Goal: Task Accomplishment & Management: Use online tool/utility

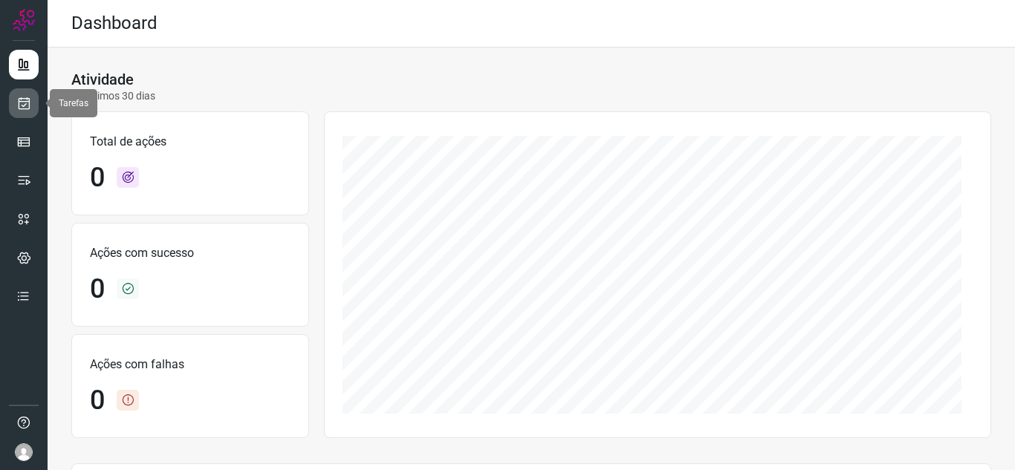
click at [10, 105] on link at bounding box center [24, 103] width 30 height 30
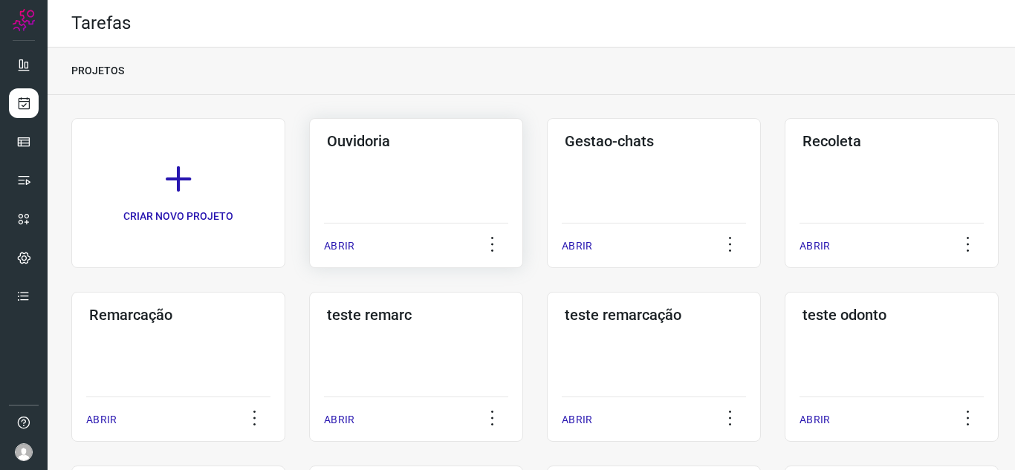
click at [345, 239] on p "ABRIR" at bounding box center [339, 246] width 30 height 16
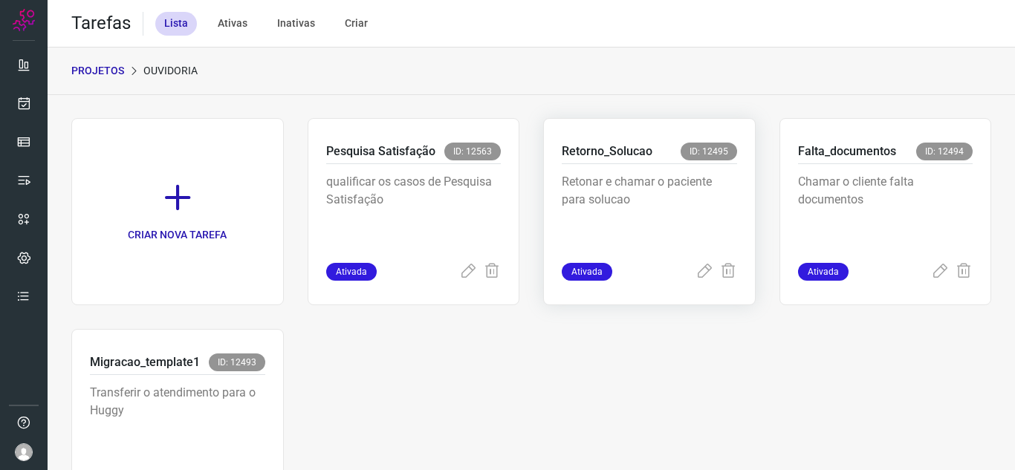
click at [779, 283] on div "Retorno_Solucao ID: 12495 Retonar e chamar o paciente para solucao Ativada" at bounding box center [885, 211] width 212 height 187
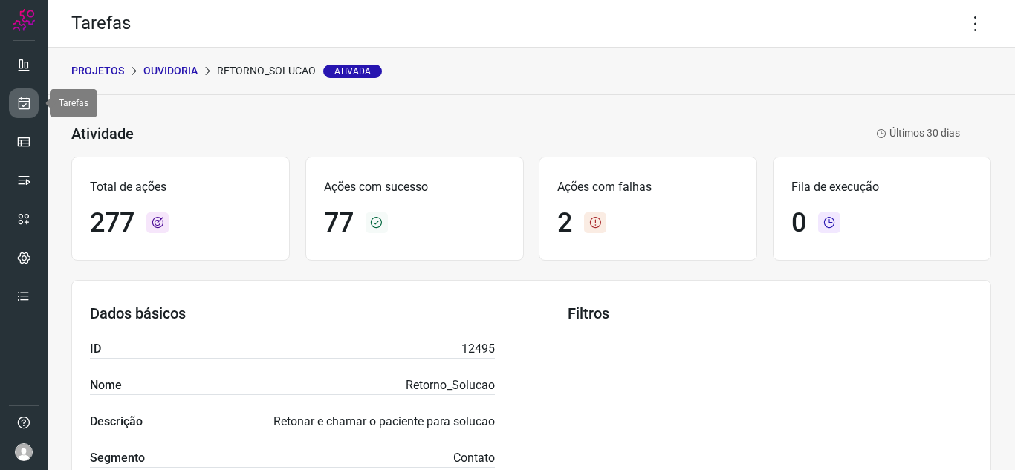
click at [27, 106] on icon at bounding box center [24, 103] width 16 height 15
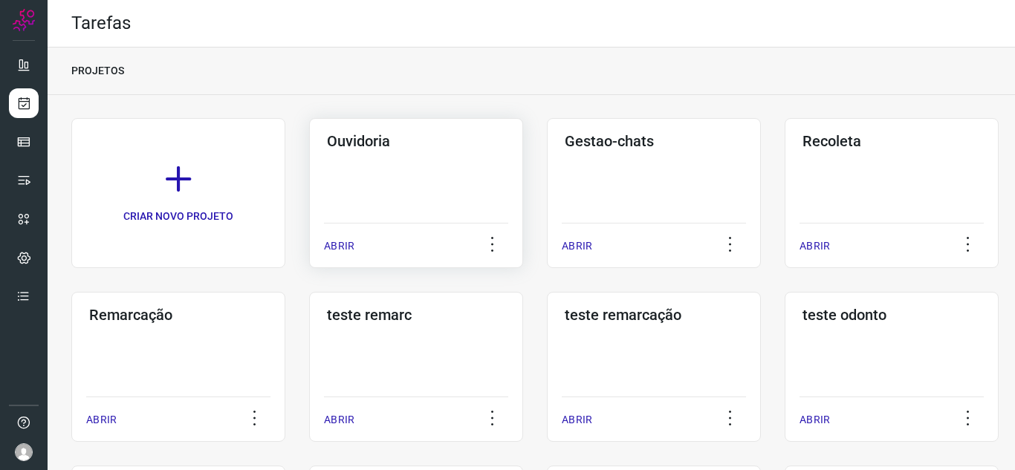
click at [337, 240] on p "ABRIR" at bounding box center [339, 246] width 30 height 16
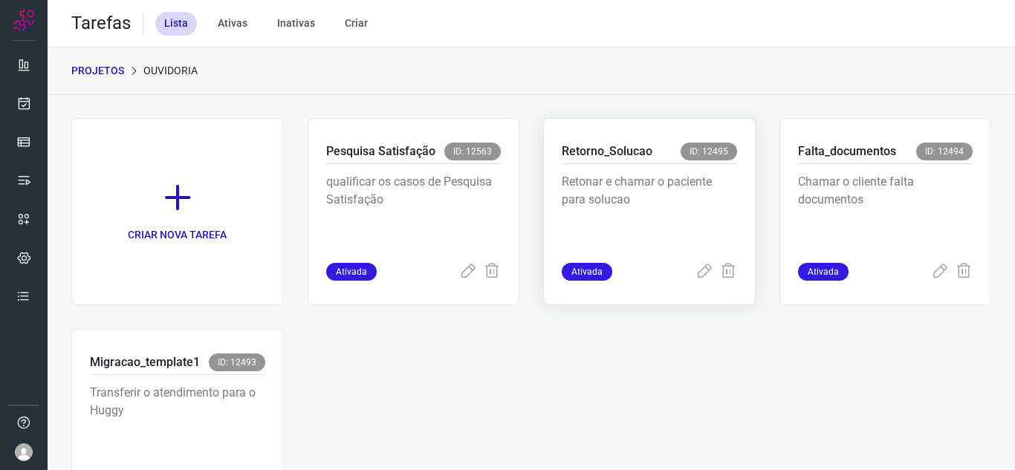
click at [779, 282] on div "Retorno_Solucao ID: 12495 Retonar e chamar o paciente para solucao Ativada" at bounding box center [885, 211] width 212 height 187
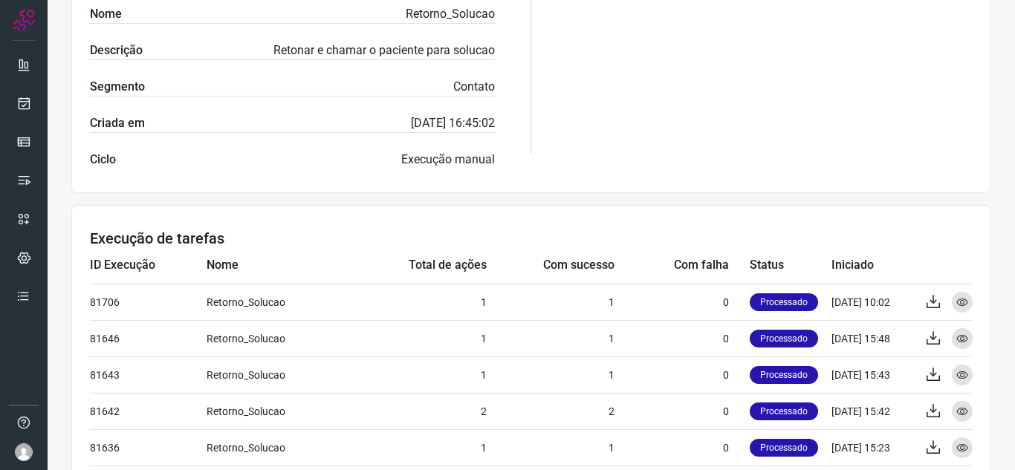
scroll to position [223, 0]
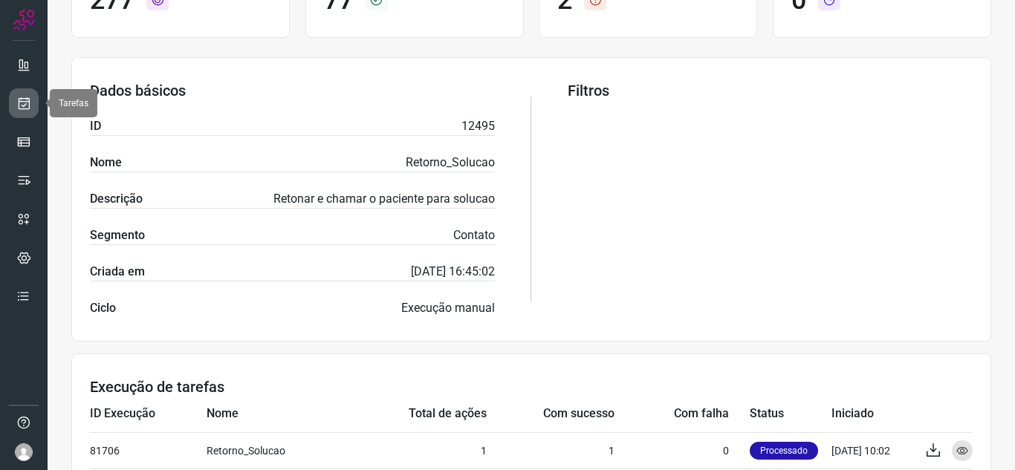
click at [23, 103] on icon at bounding box center [24, 103] width 16 height 15
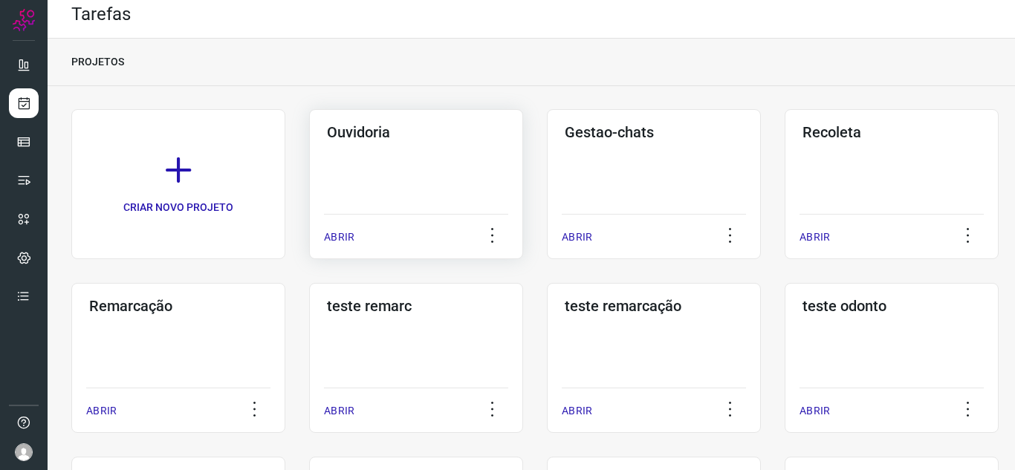
click at [347, 241] on p "ABRIR" at bounding box center [339, 238] width 30 height 16
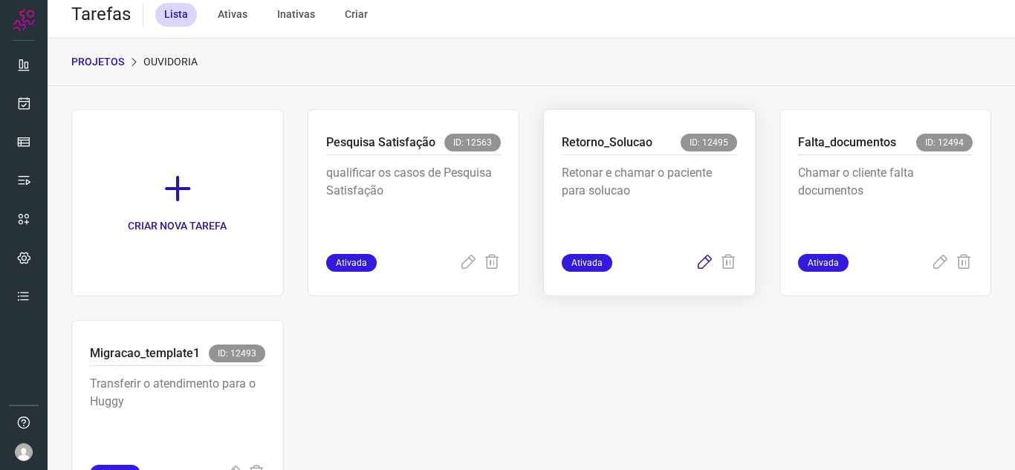
drag, startPoint x: 684, startPoint y: 273, endPoint x: 692, endPoint y: 271, distance: 7.6
click at [779, 272] on div "Retorno_Solucao ID: 12495 Retonar e chamar o paciente para solucao Ativada" at bounding box center [885, 202] width 212 height 187
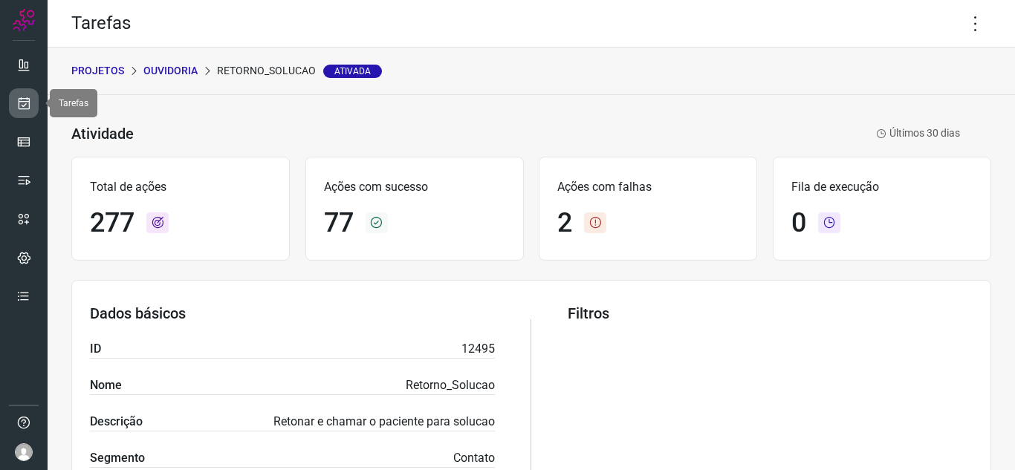
click at [18, 102] on icon at bounding box center [24, 103] width 16 height 15
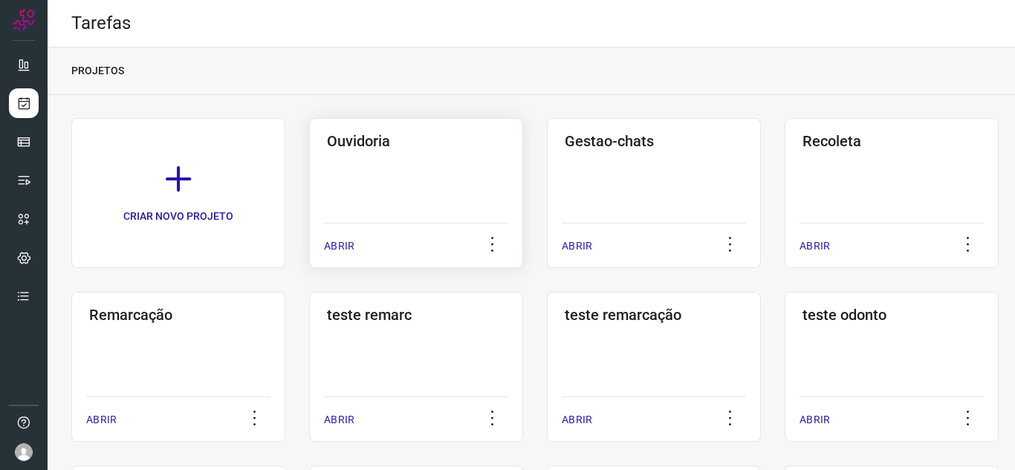
click at [327, 235] on div "ABRIR" at bounding box center [416, 241] width 184 height 37
click at [346, 253] on p "ABRIR" at bounding box center [339, 246] width 30 height 16
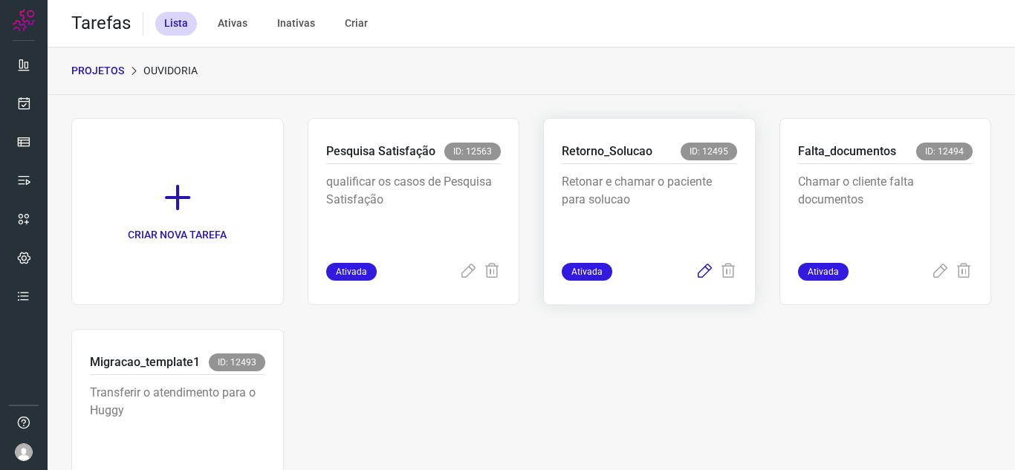
click at [700, 275] on icon at bounding box center [704, 272] width 18 height 18
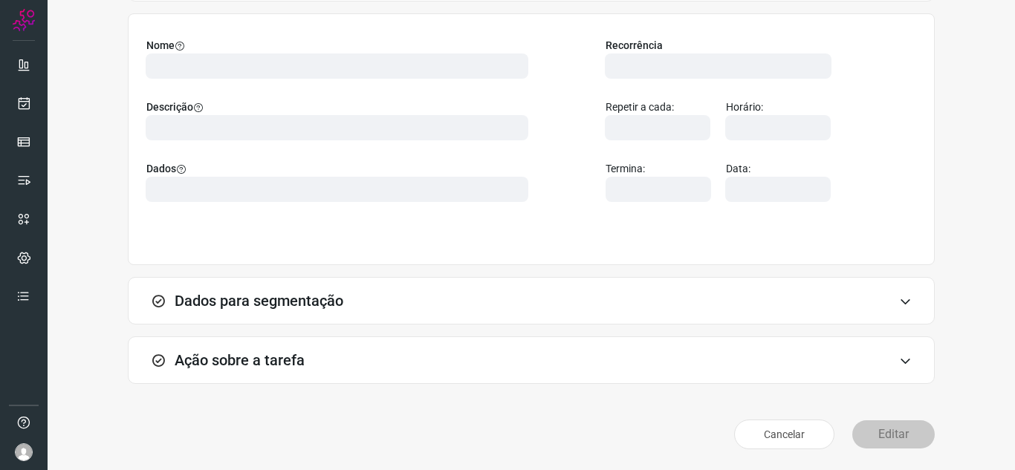
scroll to position [110, 0]
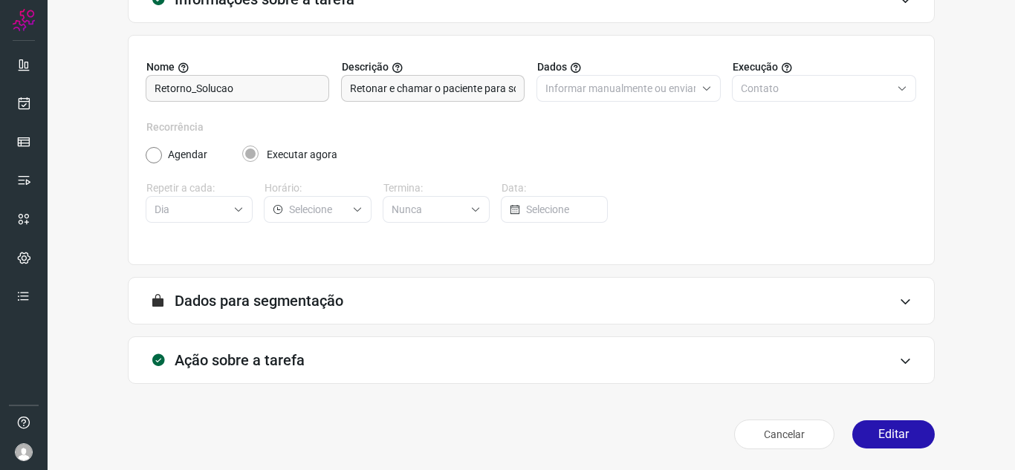
click at [71, 129] on div "Informações sobre a tarefa Nome Retorno_Solucao Descrição Retonar e chamar o pa…" at bounding box center [531, 204] width 967 height 533
click at [12, 107] on link at bounding box center [24, 103] width 30 height 30
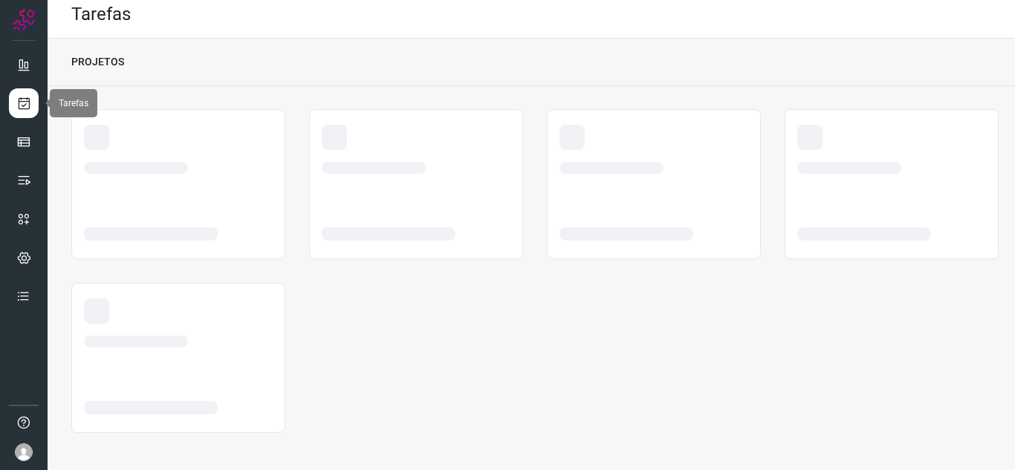
scroll to position [9, 0]
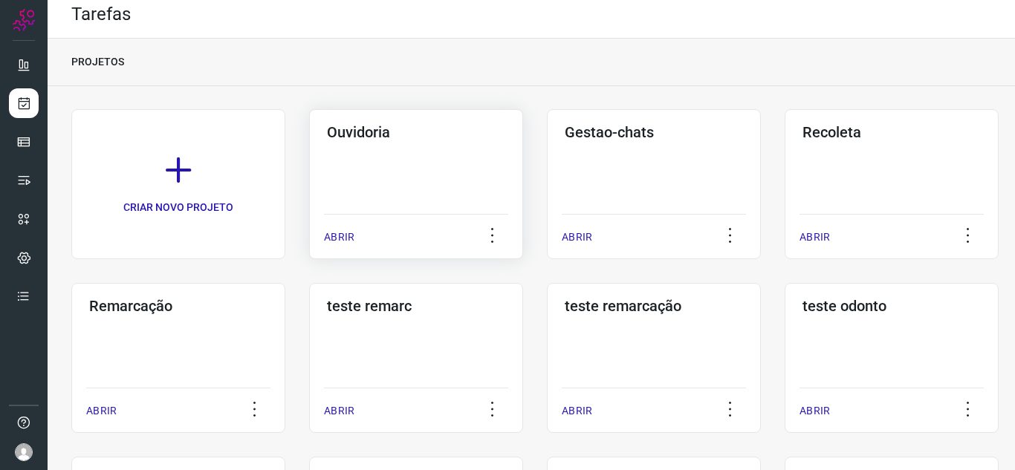
click at [340, 239] on p "ABRIR" at bounding box center [339, 238] width 30 height 16
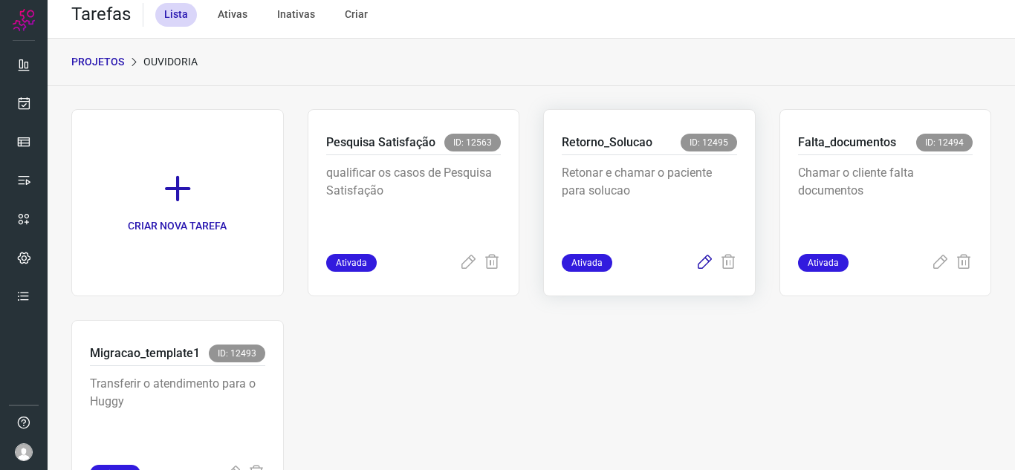
click at [695, 262] on icon at bounding box center [704, 263] width 18 height 18
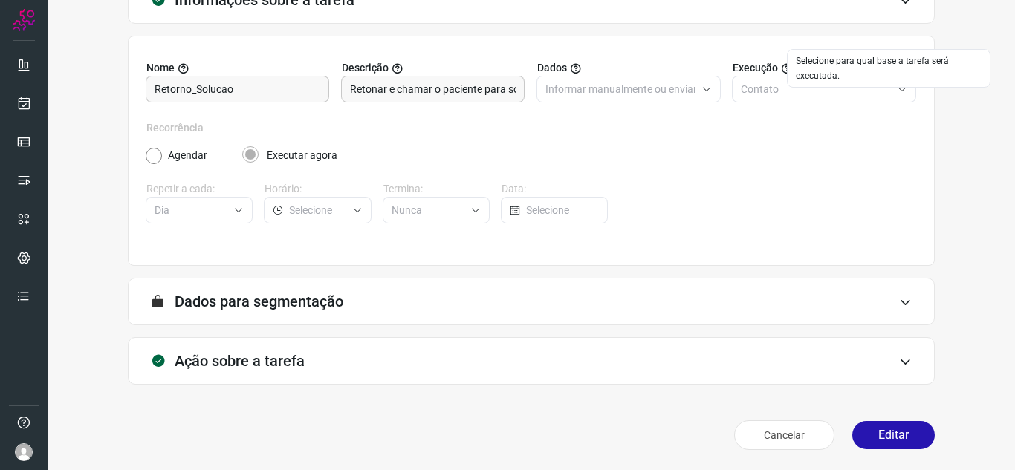
scroll to position [110, 0]
click at [906, 437] on button "Editar" at bounding box center [893, 434] width 82 height 28
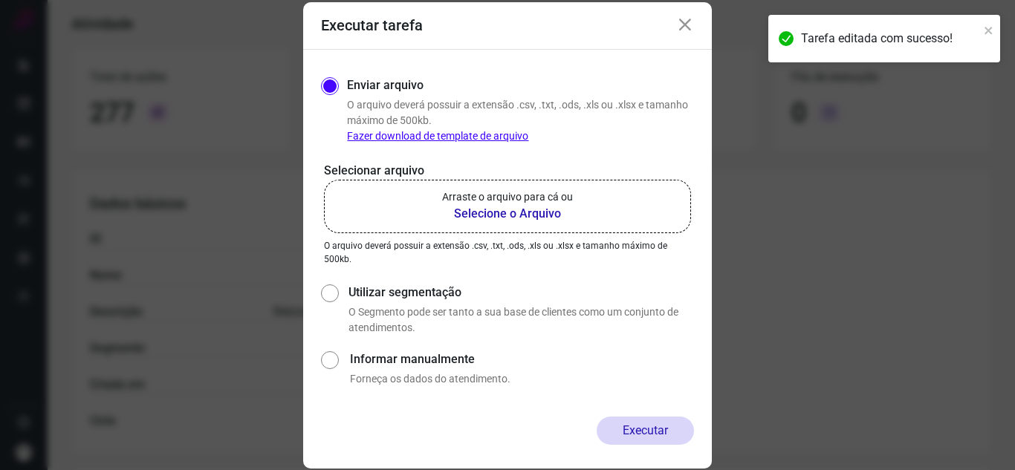
click at [512, 202] on p "Arraste o arquivo para cá ou" at bounding box center [507, 197] width 131 height 16
click at [0, 0] on input "Arraste o arquivo para cá ou Selecione o Arquivo" at bounding box center [0, 0] width 0 height 0
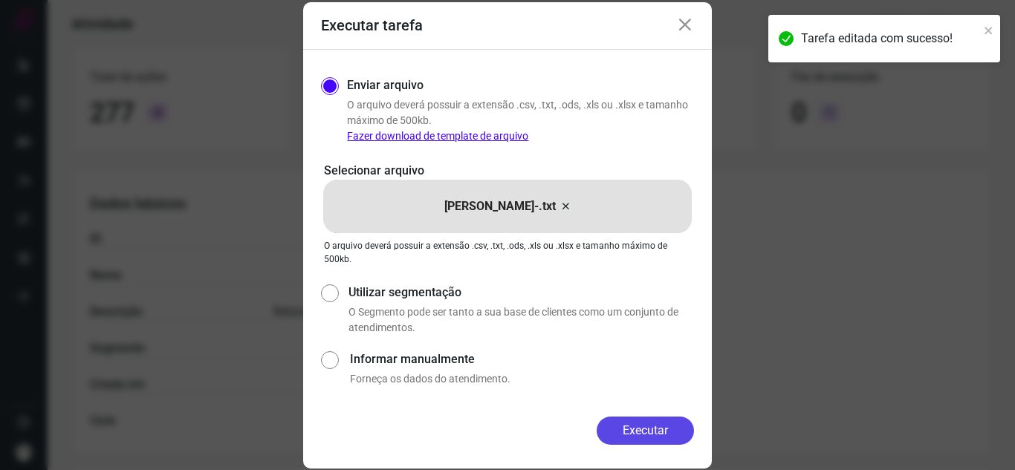
click at [644, 428] on button "Executar" at bounding box center [645, 431] width 97 height 28
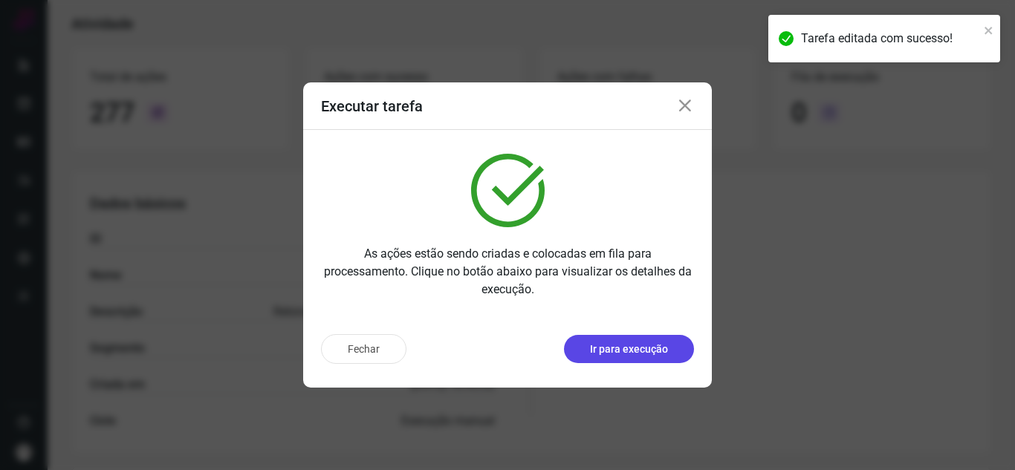
click at [661, 342] on p "Ir para execução" at bounding box center [629, 350] width 78 height 16
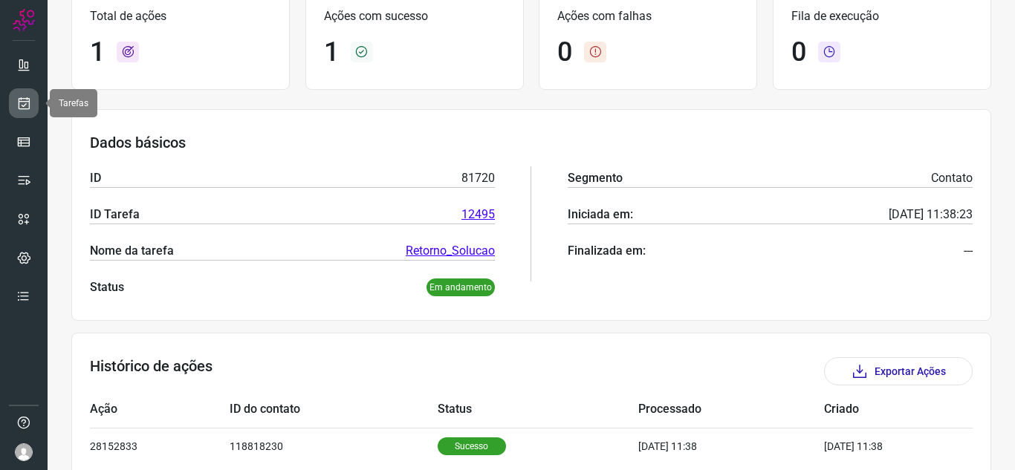
click at [19, 98] on icon at bounding box center [24, 103] width 16 height 15
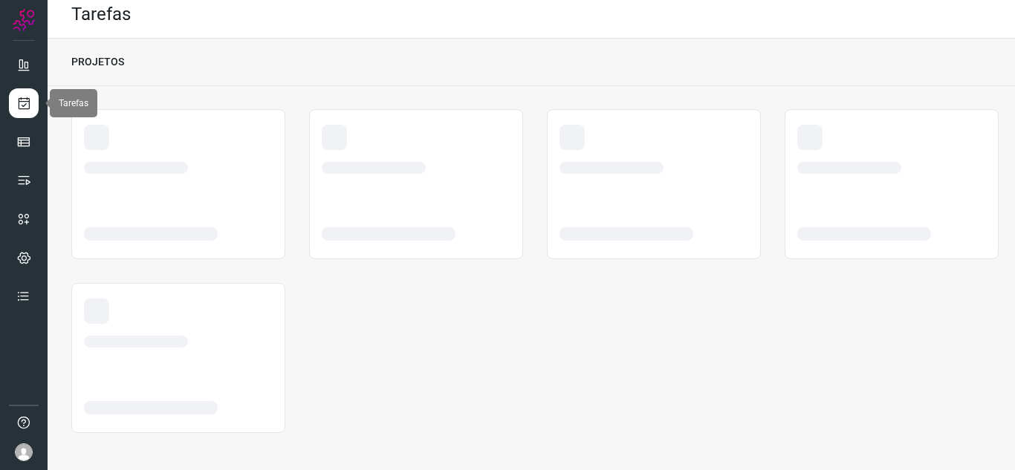
scroll to position [9, 0]
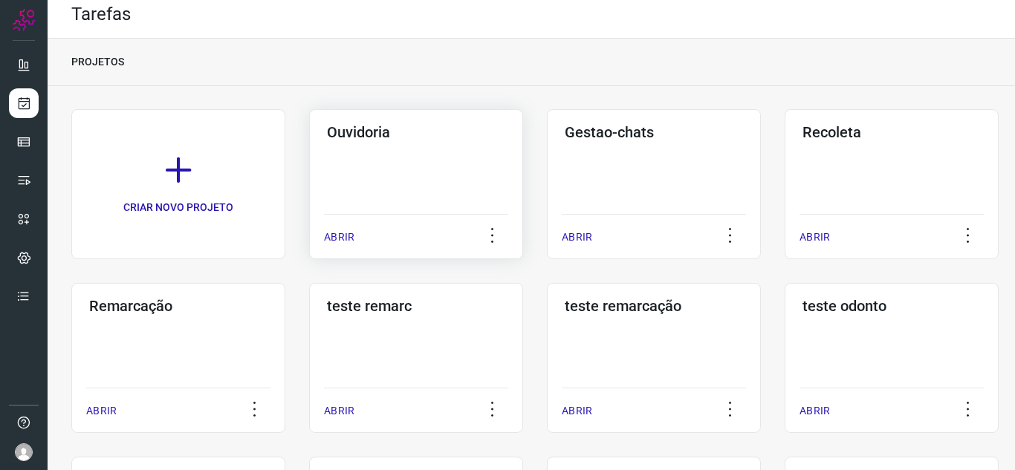
click at [345, 230] on p "ABRIR" at bounding box center [339, 238] width 30 height 16
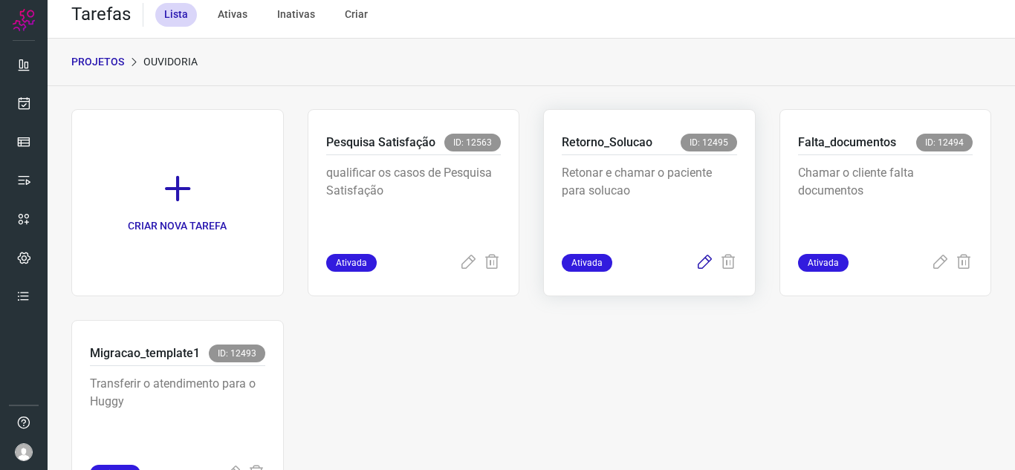
click at [702, 270] on icon at bounding box center [704, 263] width 18 height 18
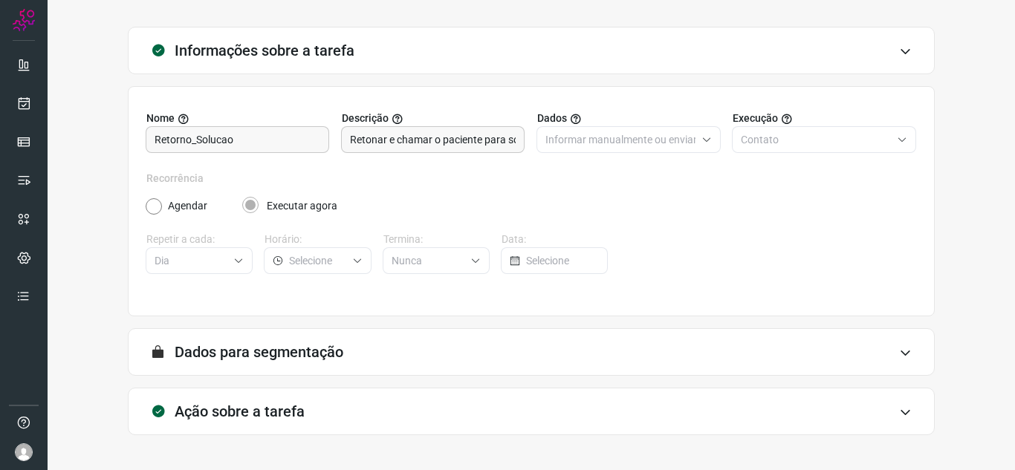
scroll to position [110, 0]
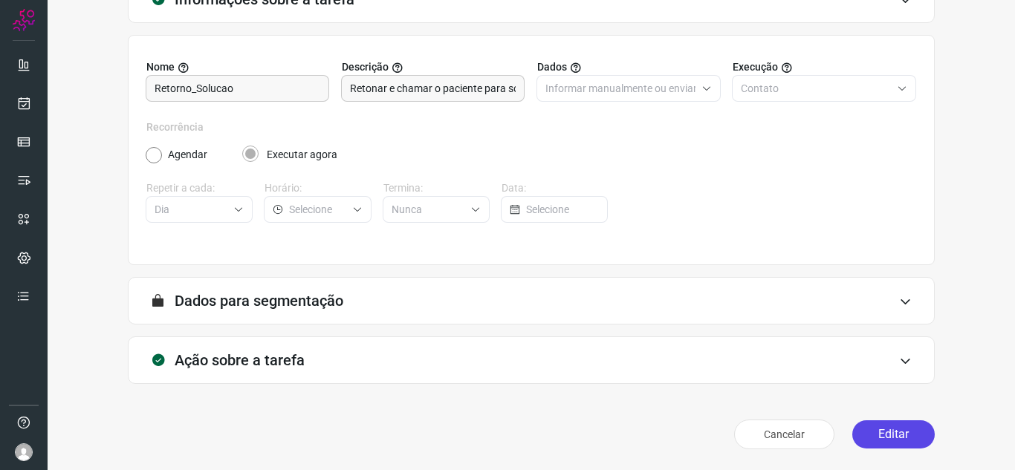
click at [888, 441] on button "Editar" at bounding box center [893, 434] width 82 height 28
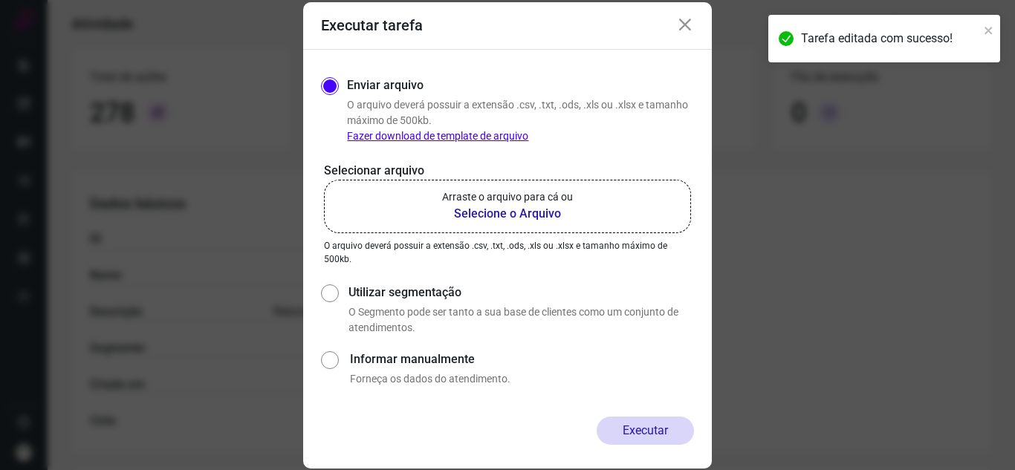
click at [533, 206] on b "Selecione o Arquivo" at bounding box center [507, 214] width 131 height 18
click at [0, 0] on input "Arraste o arquivo para cá ou Selecione o Arquivo" at bounding box center [0, 0] width 0 height 0
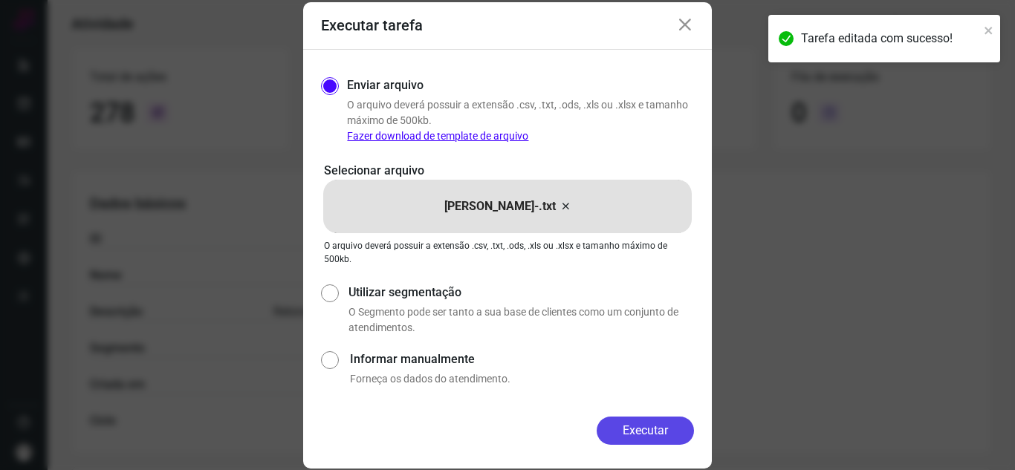
click at [634, 421] on button "Executar" at bounding box center [645, 431] width 97 height 28
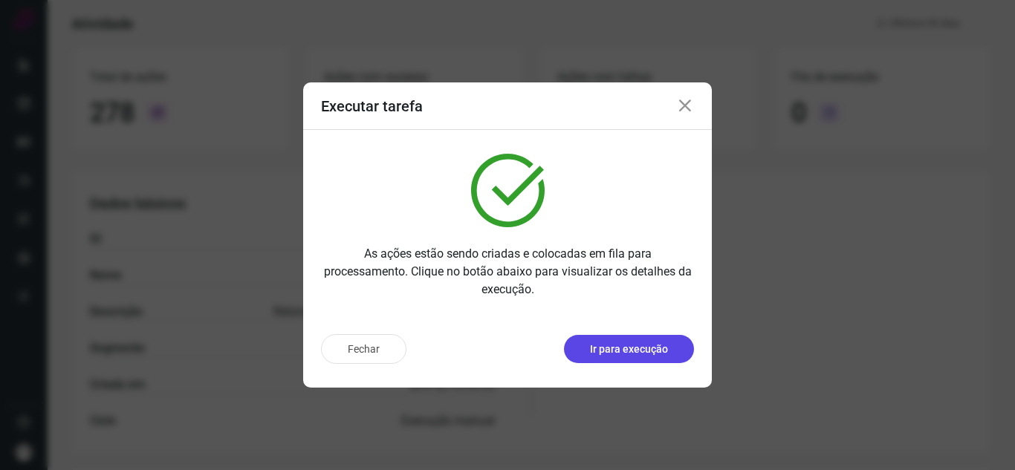
click at [666, 362] on button "Ir para execução" at bounding box center [629, 349] width 130 height 28
